Goal: Ask a question

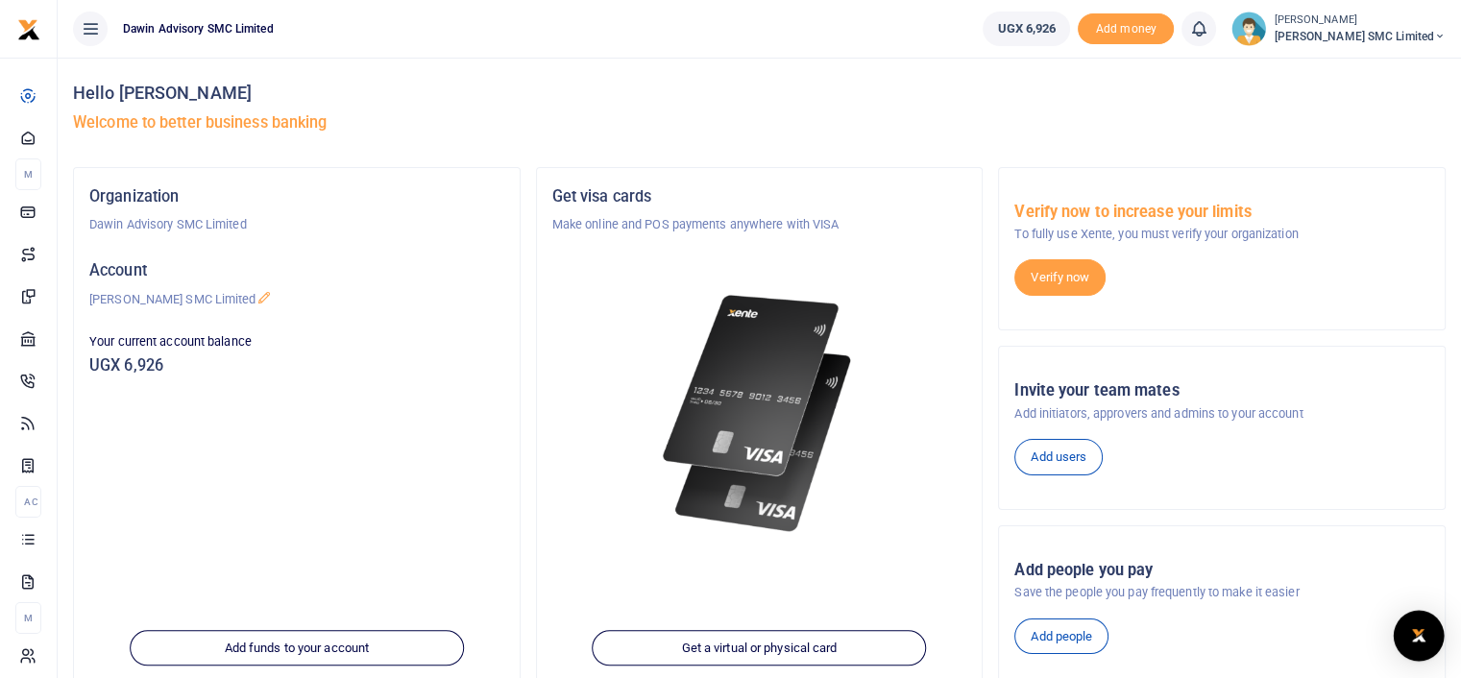
click at [1426, 622] on div "Open Intercom Messenger" at bounding box center [1419, 636] width 51 height 51
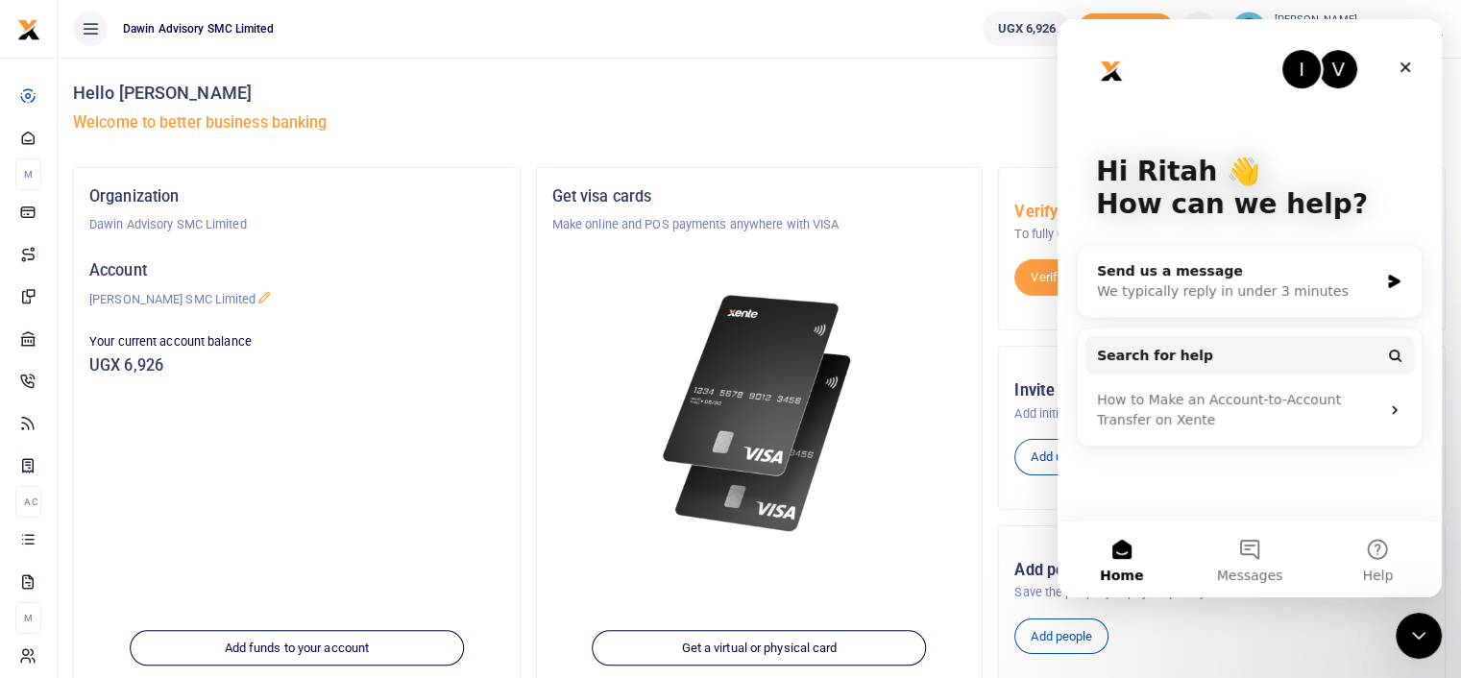
click at [789, 245] on div at bounding box center [759, 390] width 415 height 313
click at [1249, 546] on button "Messages" at bounding box center [1250, 559] width 128 height 77
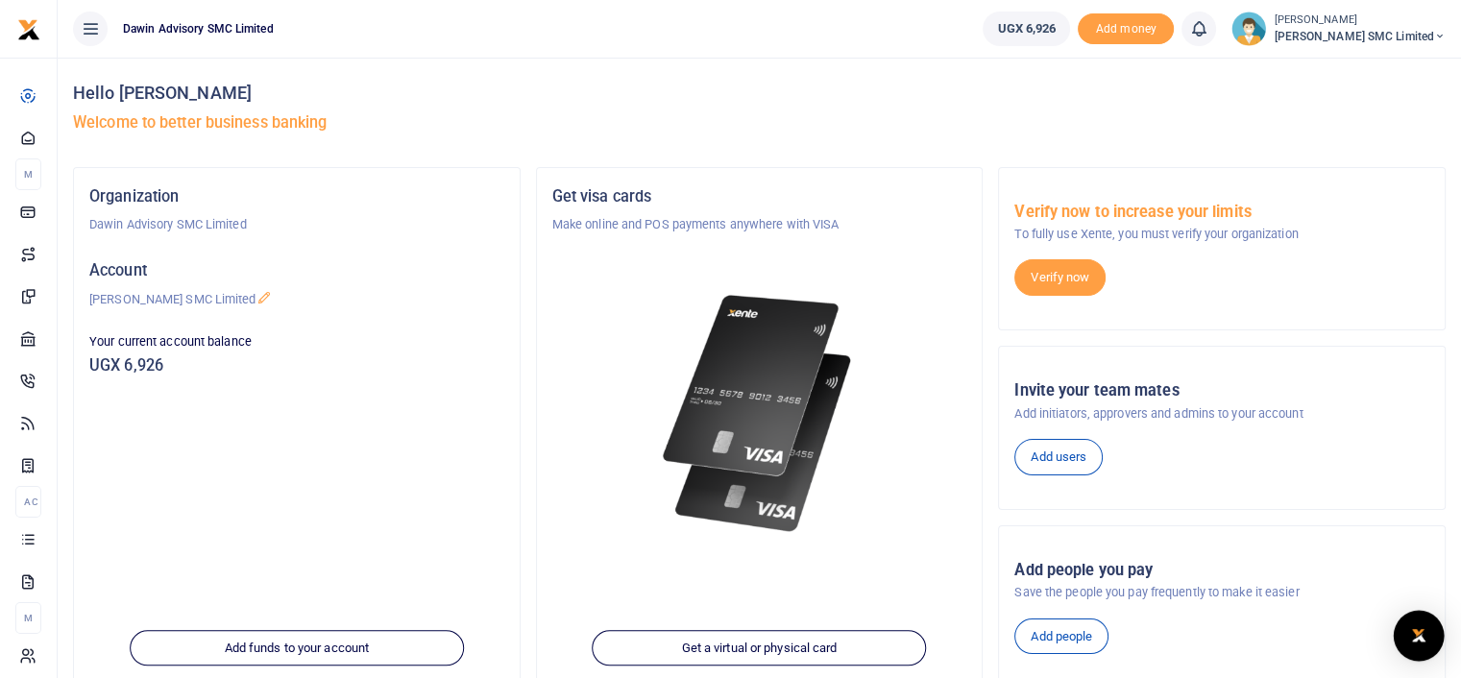
click at [1425, 629] on img "Open Intercom Messenger" at bounding box center [1419, 636] width 25 height 23
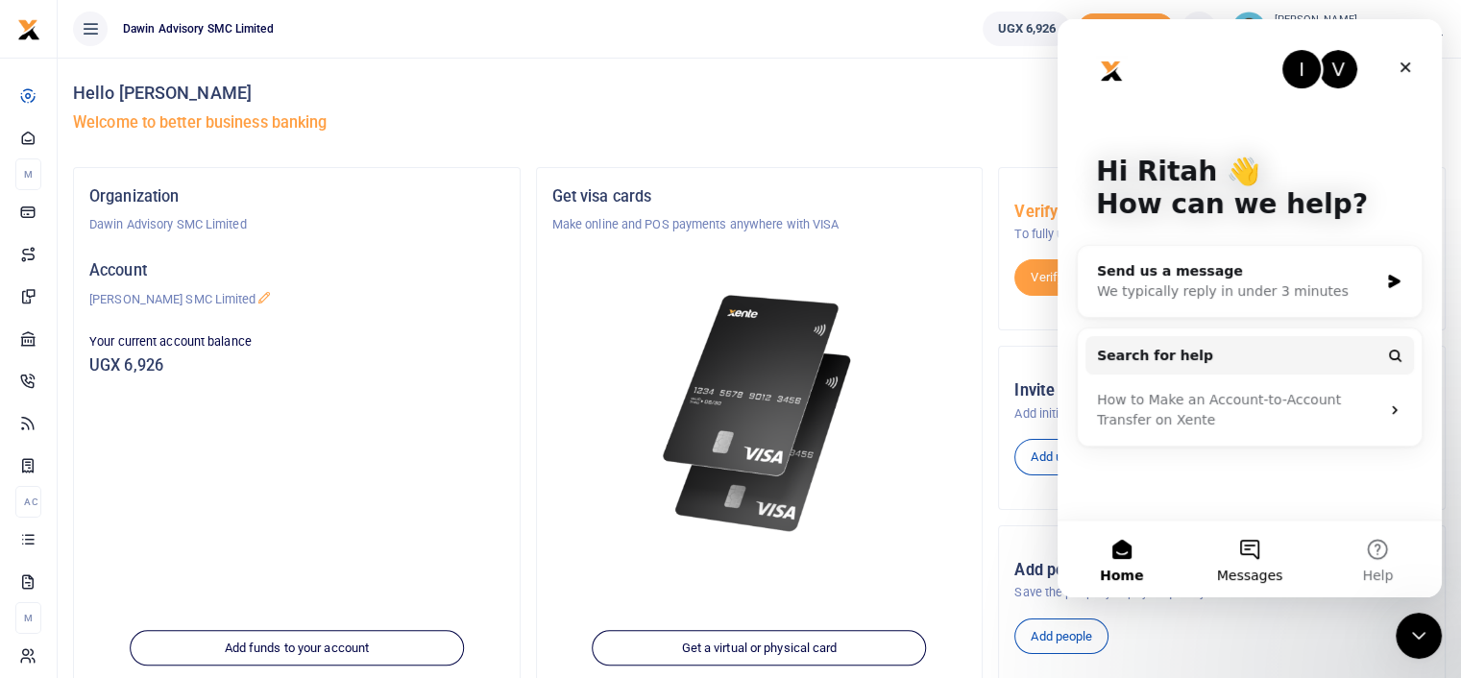
click at [1254, 548] on button "Messages" at bounding box center [1250, 559] width 128 height 77
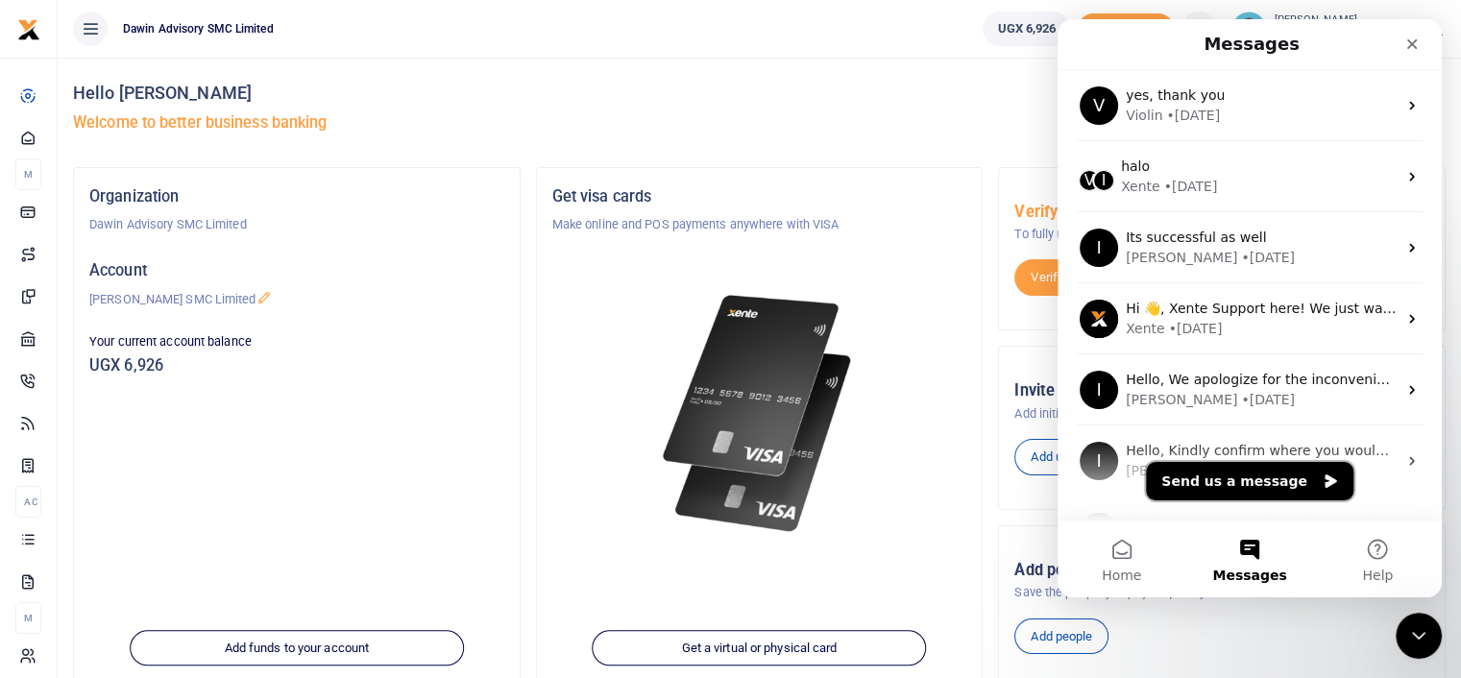
click at [1215, 474] on button "Send us a message" at bounding box center [1250, 481] width 208 height 38
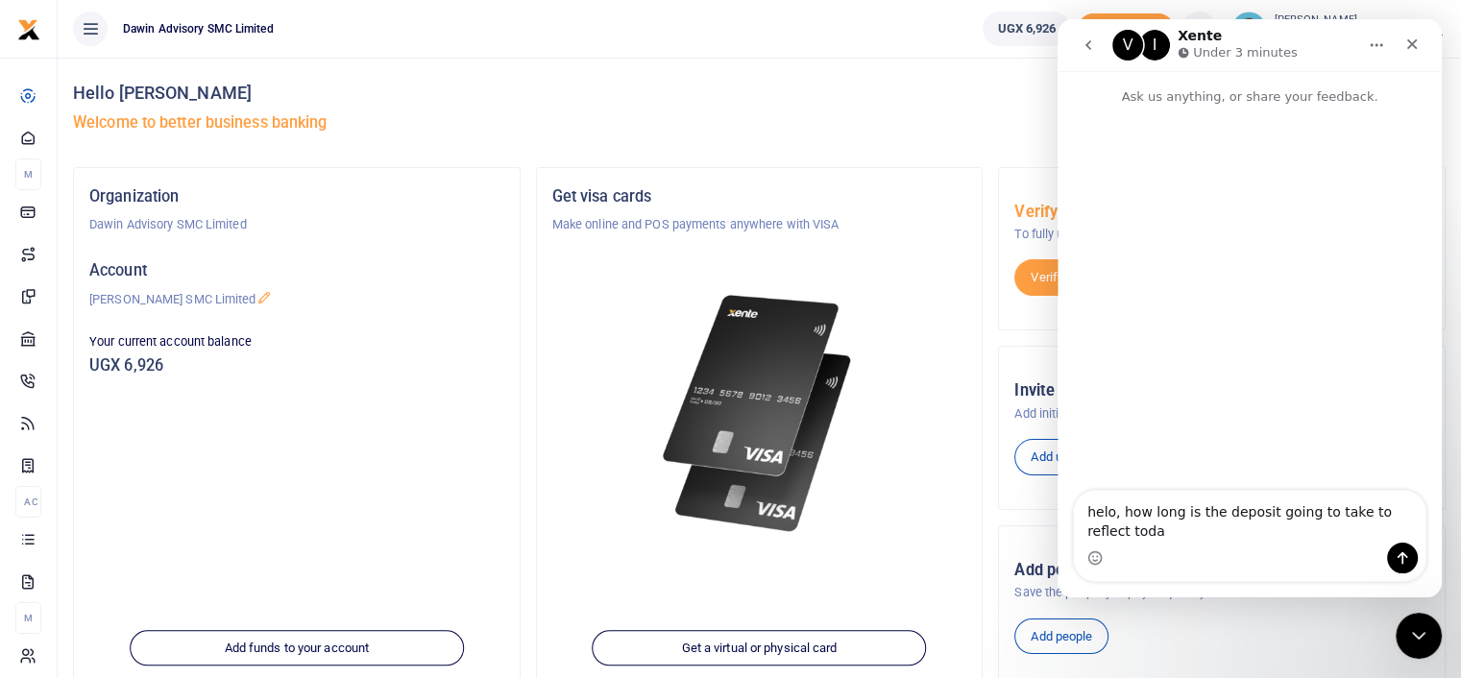
type textarea "helo, how long is the deposit going to take to reflect [DATE]"
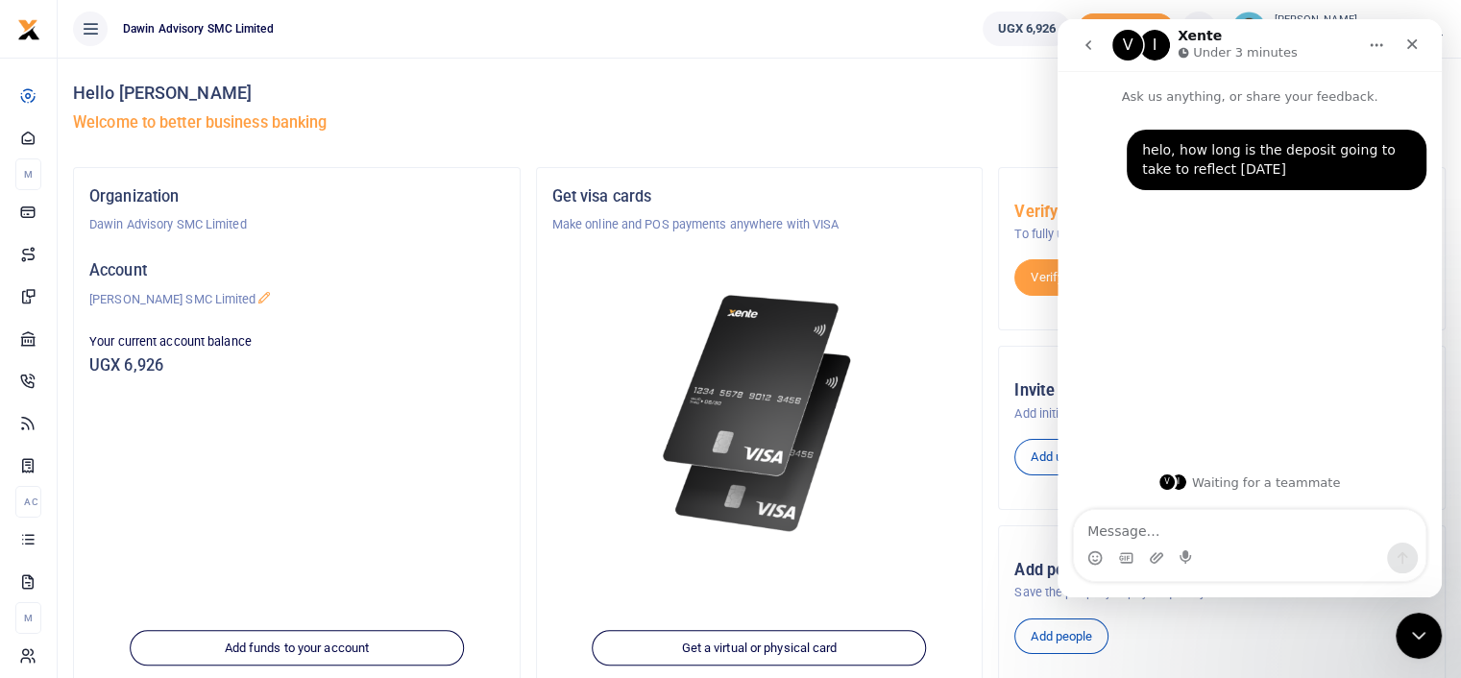
click at [992, 105] on div "Hello [PERSON_NAME] Welcome to better business banking" at bounding box center [759, 113] width 1373 height 110
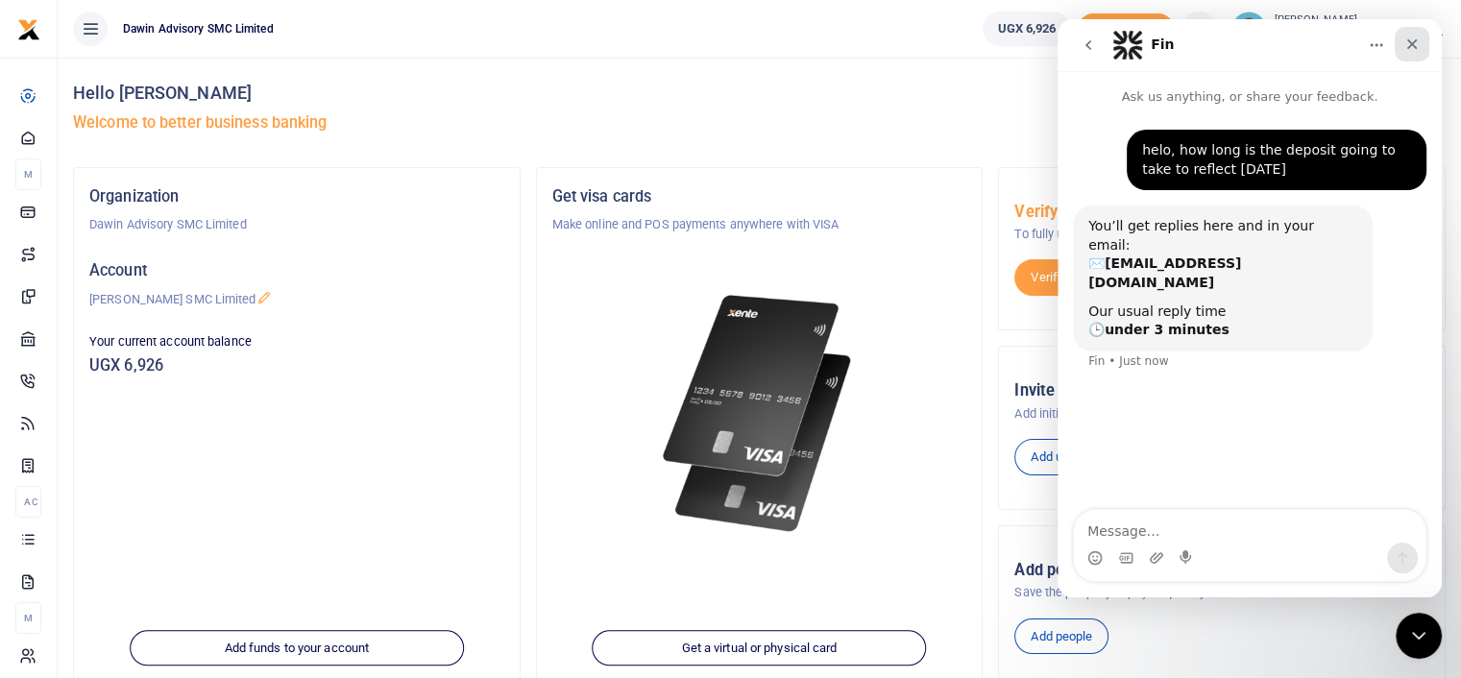
click at [1413, 49] on icon "Close" at bounding box center [1412, 44] width 15 height 15
